Goal: Information Seeking & Learning: Learn about a topic

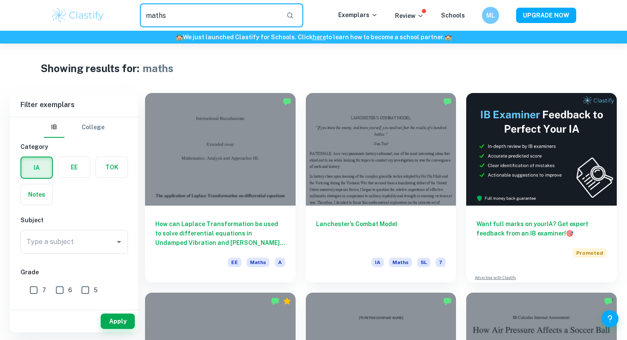
drag, startPoint x: 204, startPoint y: 15, endPoint x: 69, endPoint y: 15, distance: 134.8
click at [70, 15] on div "maths ​ Exemplars Review Schools ML UPGRADE NOW" at bounding box center [314, 15] width 546 height 24
type input "s"
click at [52, 250] on div "Type a subject" at bounding box center [73, 242] width 107 height 24
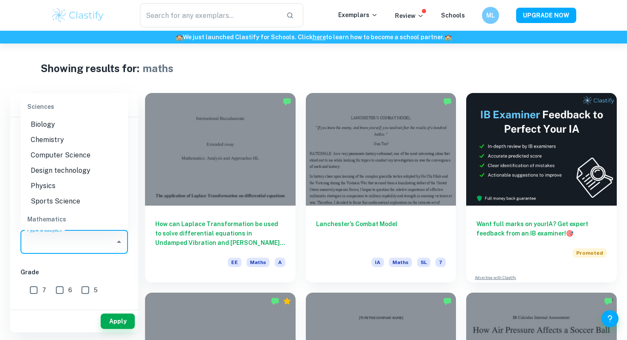
scroll to position [1126, 0]
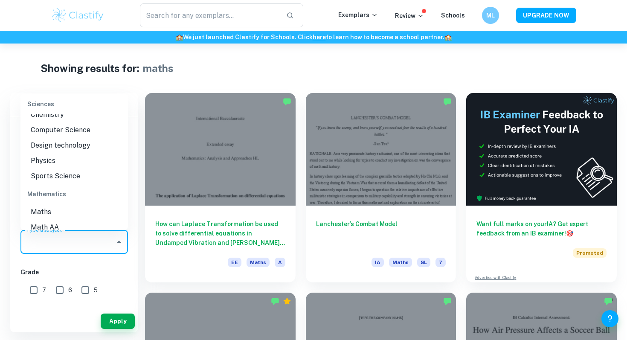
click at [69, 168] on li "Sports Science" at bounding box center [73, 175] width 107 height 15
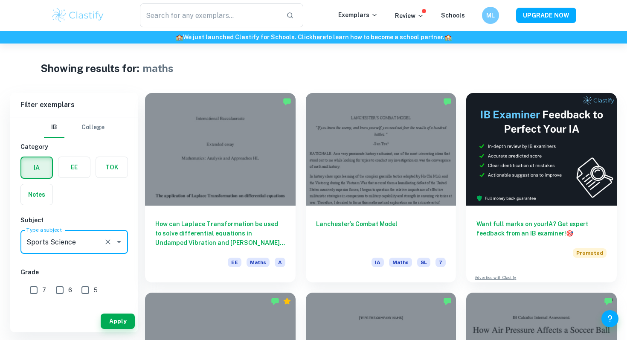
click at [76, 160] on label "button" at bounding box center [74, 167] width 32 height 20
click at [0, 0] on input "radio" at bounding box center [0, 0] width 0 height 0
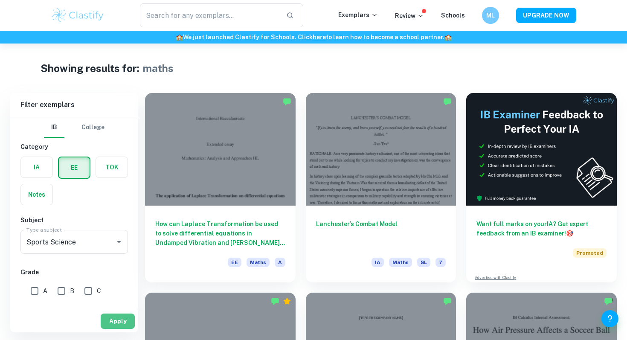
click at [113, 316] on button "Apply" at bounding box center [118, 320] width 34 height 15
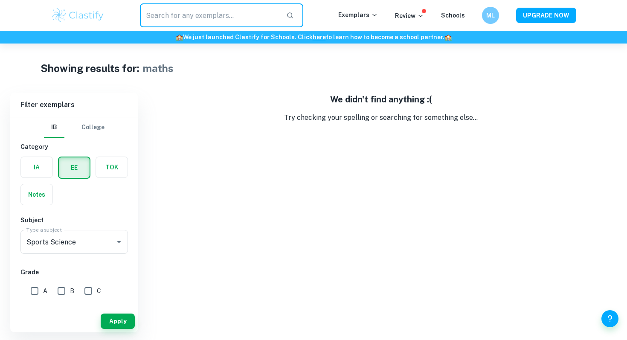
drag, startPoint x: 216, startPoint y: 10, endPoint x: 73, endPoint y: 17, distance: 143.5
click at [72, 18] on div "​ Exemplars Review Schools ML UPGRADE NOW" at bounding box center [314, 15] width 546 height 24
type input "maths"
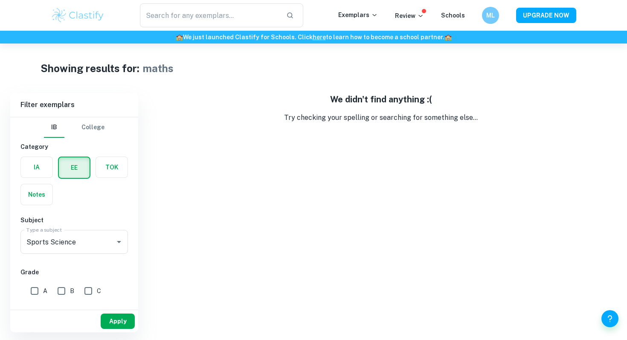
click at [109, 321] on button "Apply" at bounding box center [118, 320] width 34 height 15
click at [109, 320] on button "Apply" at bounding box center [118, 320] width 34 height 15
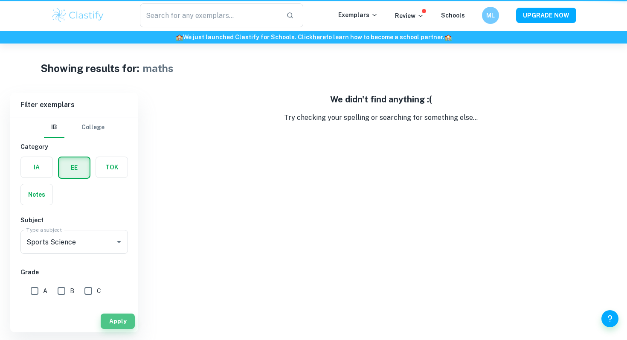
click at [109, 320] on button "Apply" at bounding box center [118, 320] width 34 height 15
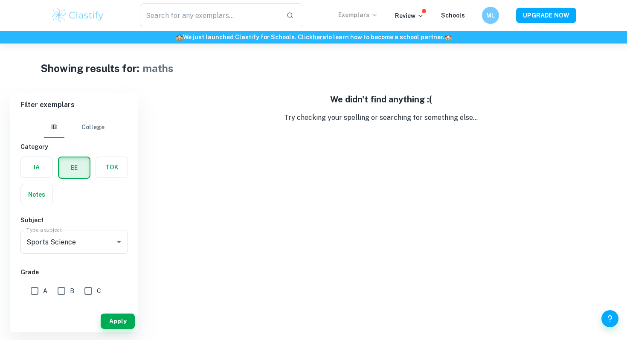
click at [365, 13] on p "Exemplars" at bounding box center [358, 14] width 40 height 9
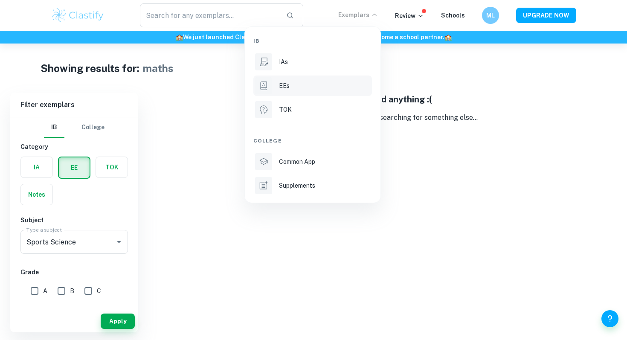
click at [298, 89] on div "EEs" at bounding box center [324, 85] width 91 height 9
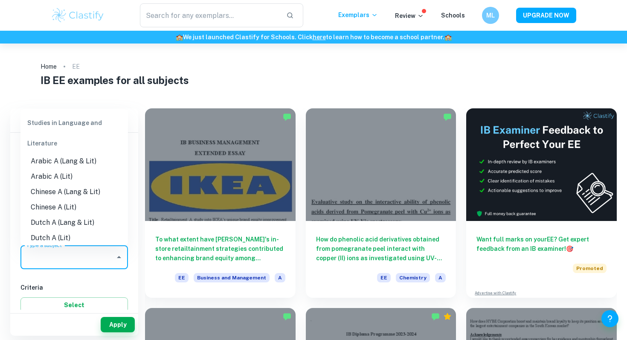
click at [41, 252] on div "Type a subject Type a subject" at bounding box center [73, 257] width 107 height 24
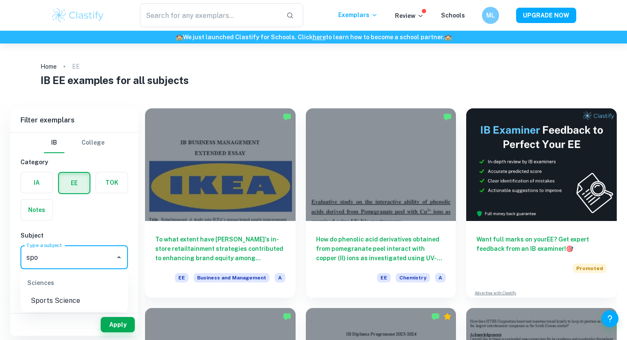
click at [52, 301] on li "Sports Science" at bounding box center [73, 300] width 107 height 15
type input "Sports Science"
click at [121, 327] on button "Apply" at bounding box center [118, 324] width 34 height 15
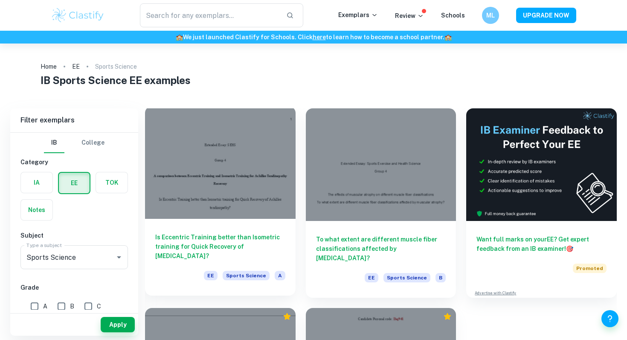
click at [253, 234] on h6 "Is Eccentric Training better than Isometric training for Quick Recovery of Achi…" at bounding box center [220, 246] width 130 height 28
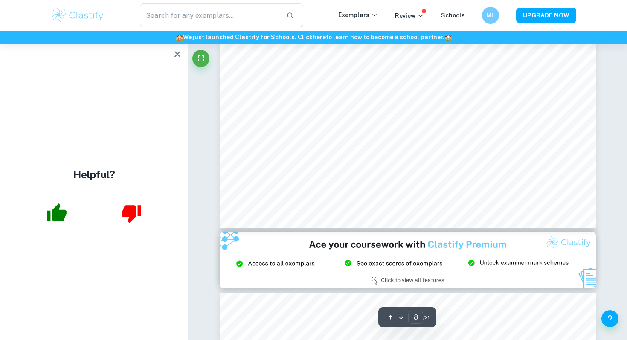
scroll to position [3871, 0]
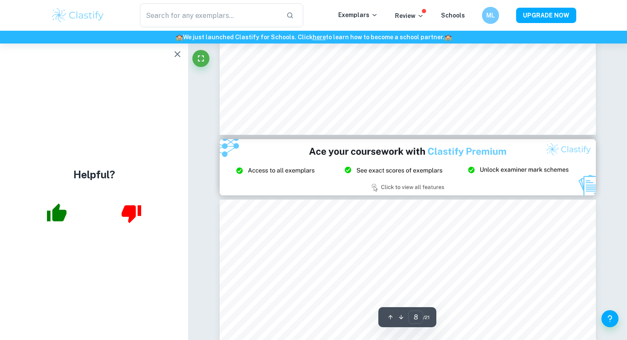
type input "9"
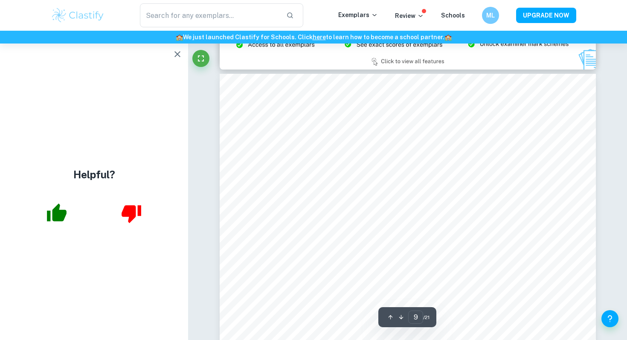
scroll to position [4094, 0]
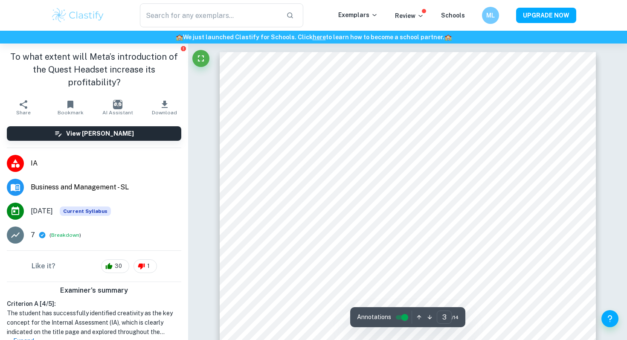
scroll to position [1223, 0]
